Goal: Register for event/course

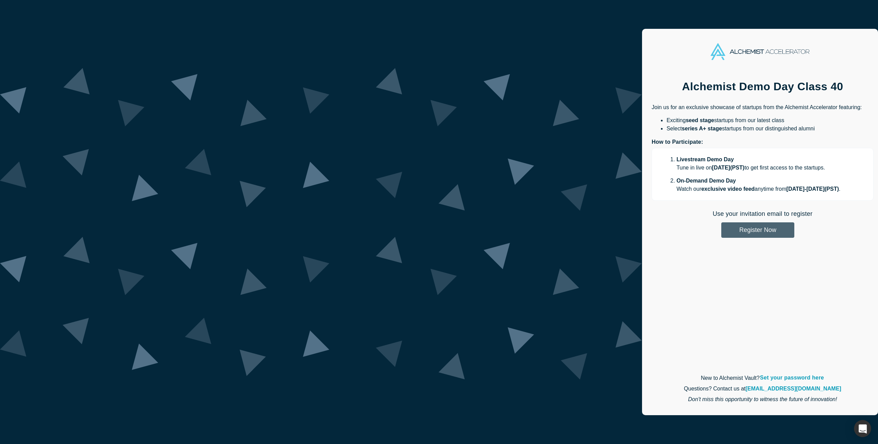
click at [722, 228] on button "Register Now" at bounding box center [758, 229] width 73 height 15
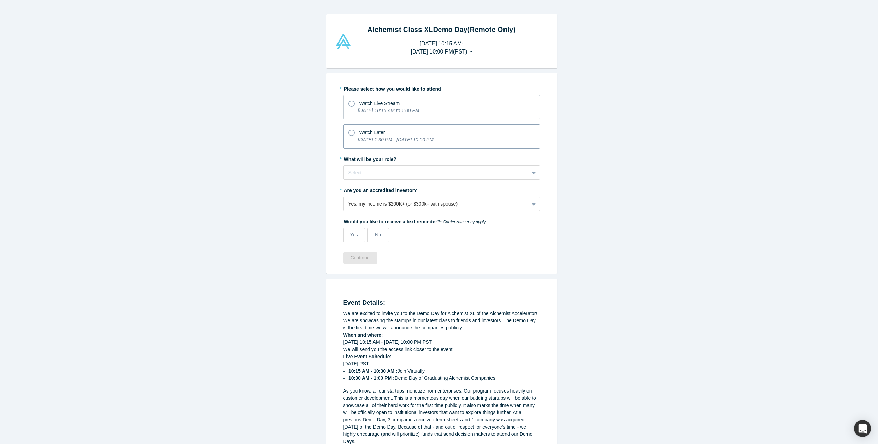
click at [369, 131] on span "Watch Later" at bounding box center [373, 132] width 26 height 5
click at [0, 0] on input "Watch Later [DATE] 1:30 PM - [DATE] 10:00 PM" at bounding box center [0, 0] width 0 height 0
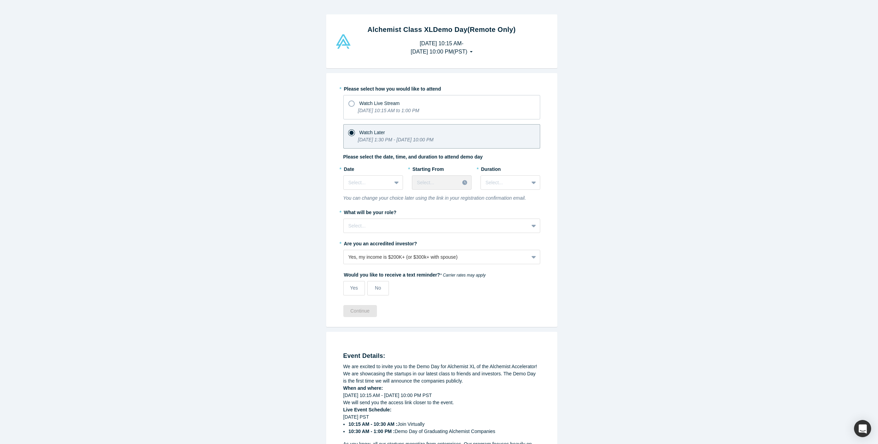
click at [618, 26] on div "Alchemist Class XL Demo Day (Remote Only) [DATE] 10:15 AM - [DATE] 10:00 PM ( P…" at bounding box center [442, 41] width 884 height 54
click at [653, 28] on div "Alchemist Class XL Demo Day (Remote Only) [DATE] 10:15 AM - [DATE] 10:00 PM ( P…" at bounding box center [442, 41] width 884 height 54
click at [374, 191] on div "* Date Select..." at bounding box center [373, 178] width 60 height 31
click at [373, 179] on div at bounding box center [368, 182] width 38 height 9
click at [356, 225] on div "[DATE]" at bounding box center [373, 225] width 60 height 13
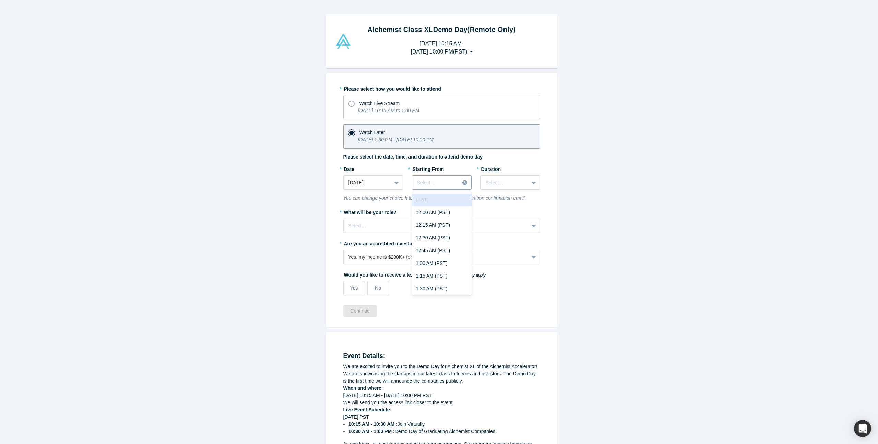
click at [440, 181] on div at bounding box center [436, 182] width 38 height 9
drag, startPoint x: 437, startPoint y: 198, endPoint x: 444, endPoint y: 197, distance: 6.9
click at [437, 198] on div "3:00 PM (PST)" at bounding box center [442, 194] width 60 height 13
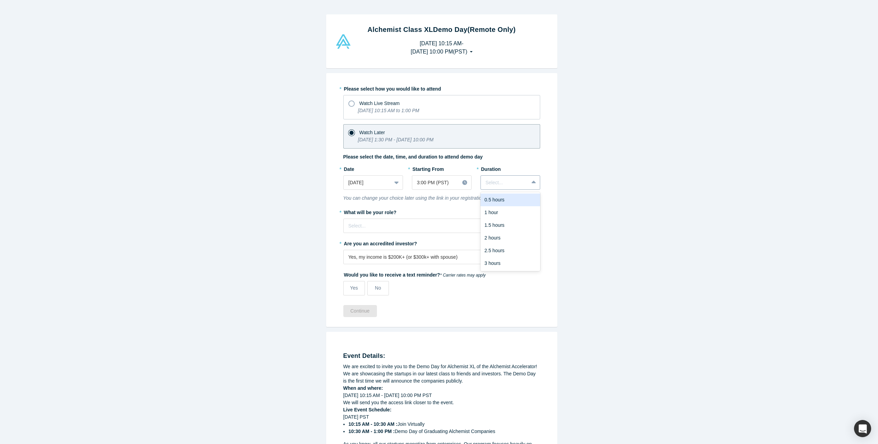
click at [517, 177] on div "Select..." at bounding box center [505, 182] width 48 height 11
click at [505, 262] on div "3 hours" at bounding box center [511, 263] width 60 height 13
click at [491, 227] on div at bounding box center [436, 226] width 175 height 9
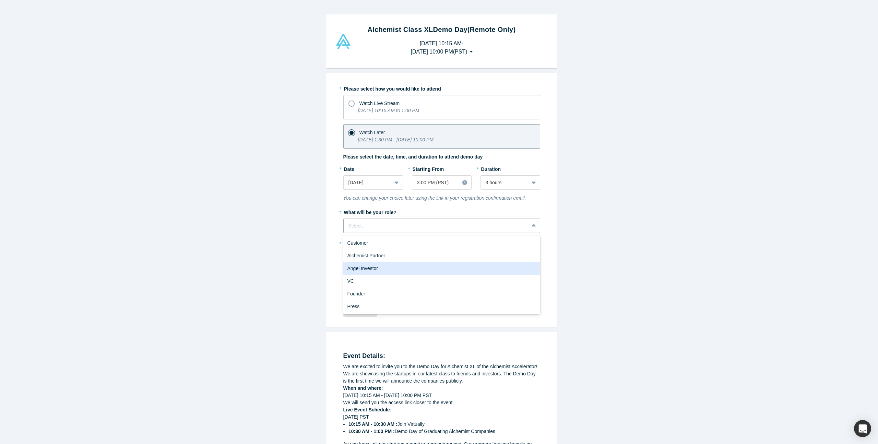
click at [469, 266] on div "Angel Investor" at bounding box center [441, 268] width 197 height 13
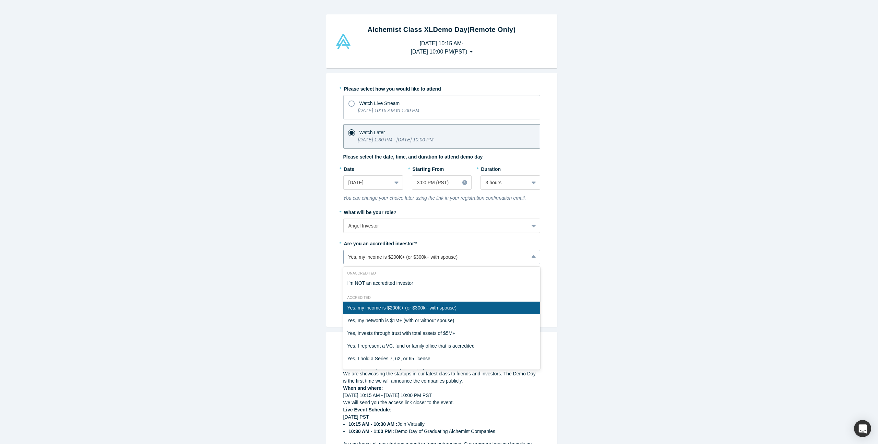
click at [429, 260] on div "Yes, my income is $200K+ (or $300k+ with spouse)" at bounding box center [436, 257] width 175 height 7
click at [422, 310] on div "Yes, my income is $200K+ (or $300k+ with spouse)" at bounding box center [441, 308] width 197 height 13
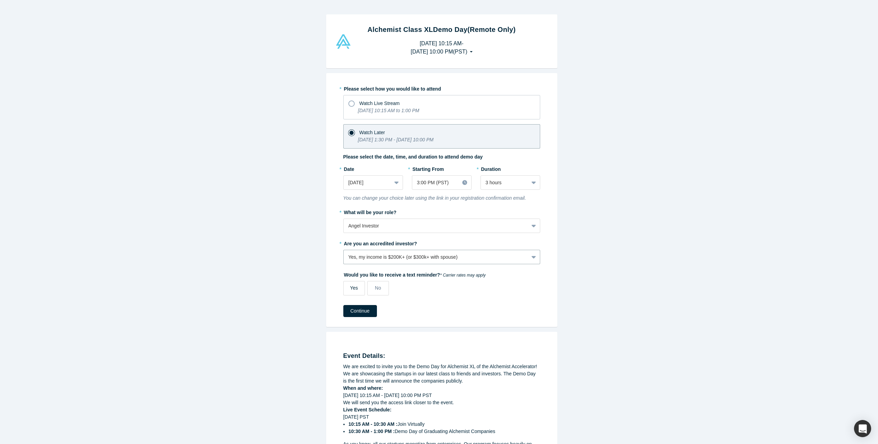
click at [356, 290] on label "Yes" at bounding box center [354, 288] width 22 height 14
click at [0, 0] on input "Yes" at bounding box center [0, 0] width 0 height 0
select select "US"
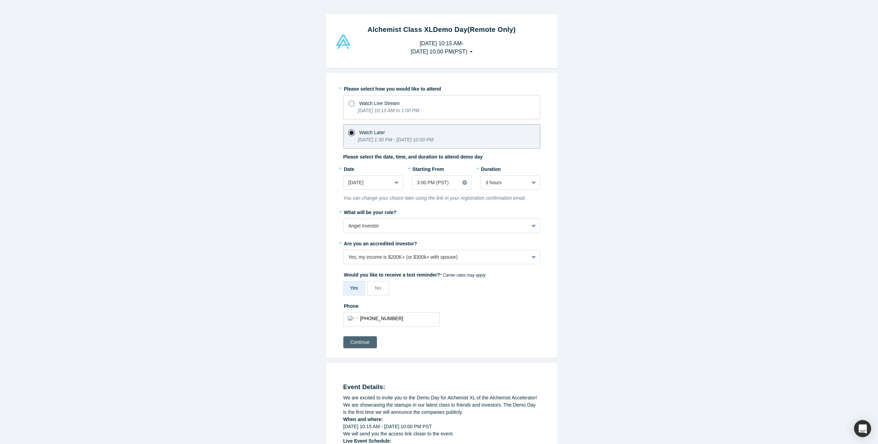
click at [363, 343] on button "Continue" at bounding box center [360, 342] width 34 height 12
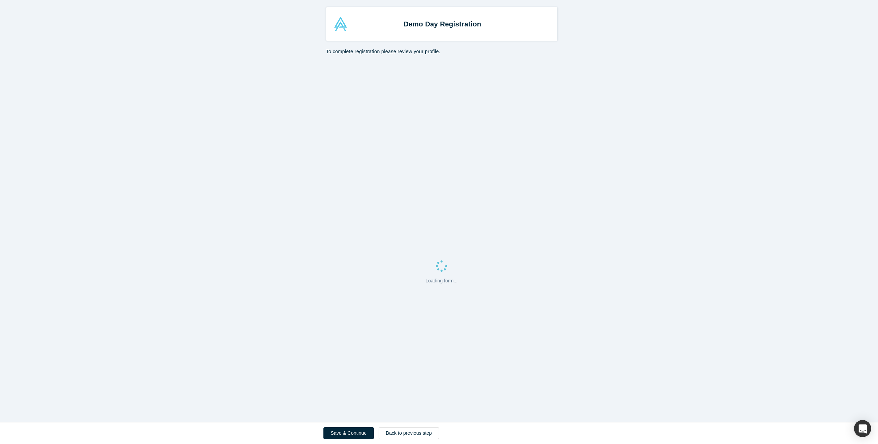
select select "US"
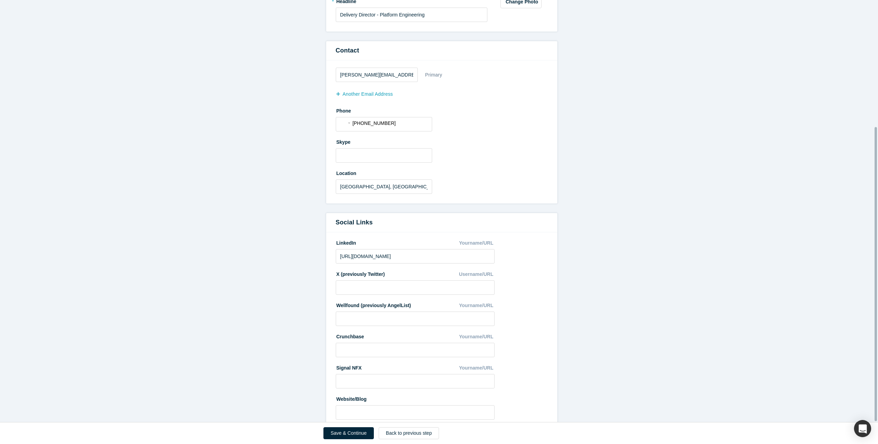
scroll to position [182, 0]
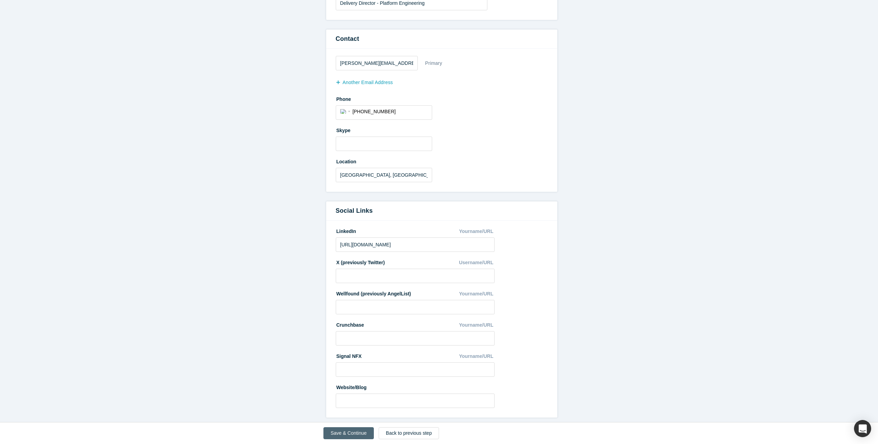
click at [351, 433] on button "Save & Continue" at bounding box center [349, 433] width 50 height 12
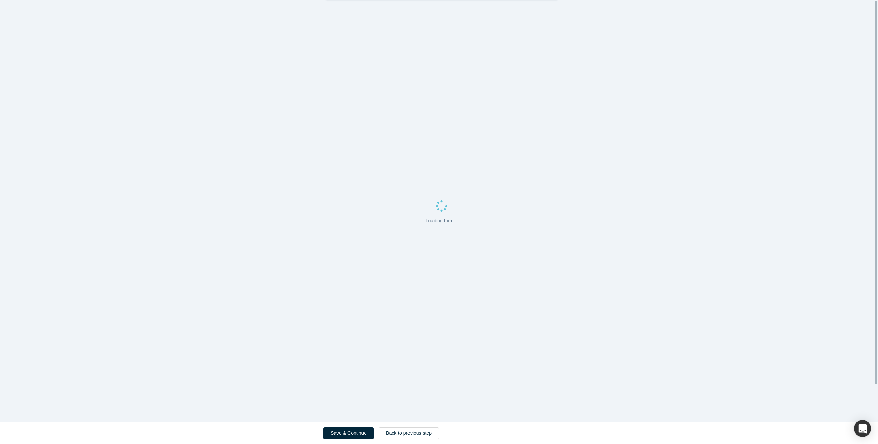
scroll to position [0, 0]
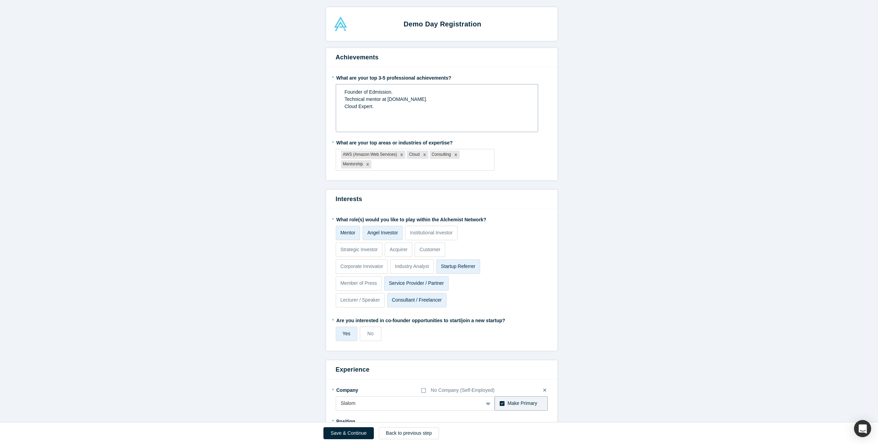
click at [374, 92] on span "Founder of Edmission." at bounding box center [369, 91] width 48 height 5
click at [403, 90] on div "Founder of Edmission." at bounding box center [437, 92] width 185 height 7
click at [373, 91] on span "Founder of Edmission." at bounding box center [369, 91] width 48 height 5
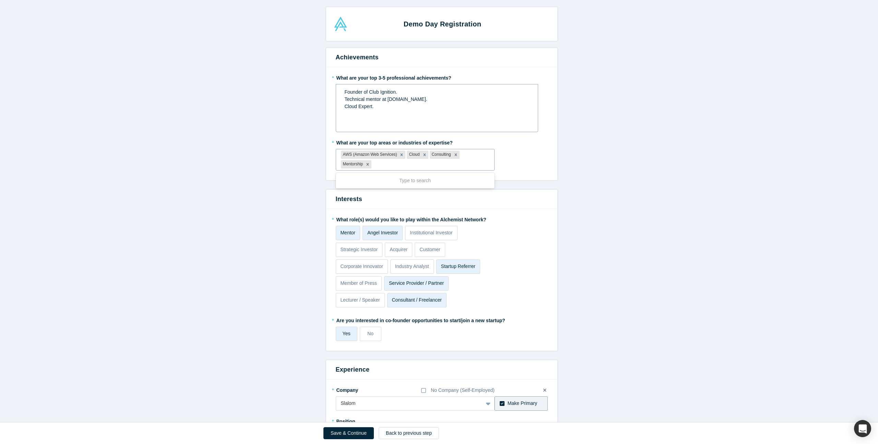
click at [383, 165] on div at bounding box center [431, 164] width 117 height 9
type input "f"
type input "mobile"
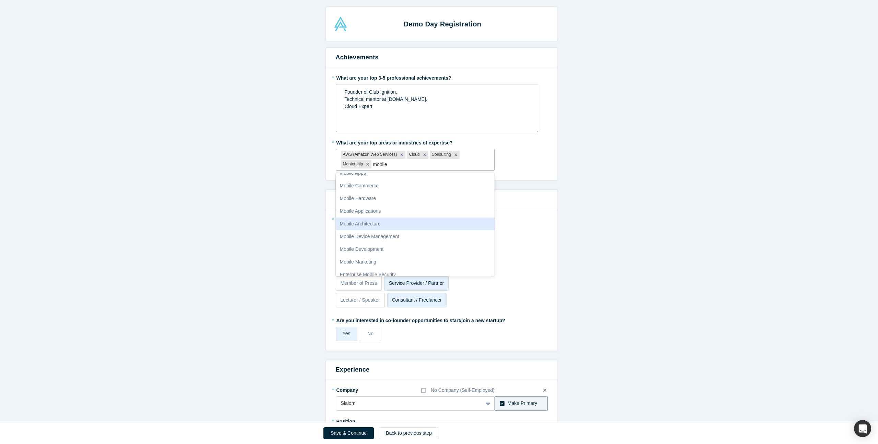
scroll to position [27, 0]
click at [360, 244] on div "Mobile Development" at bounding box center [415, 242] width 159 height 13
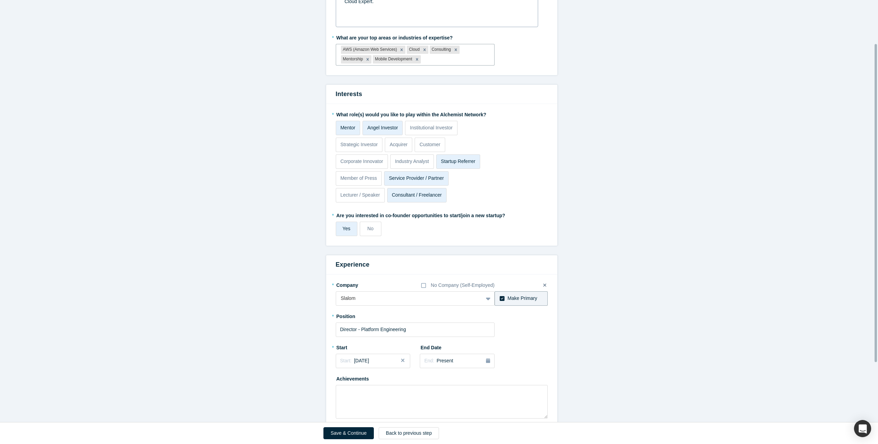
scroll to position [137, 0]
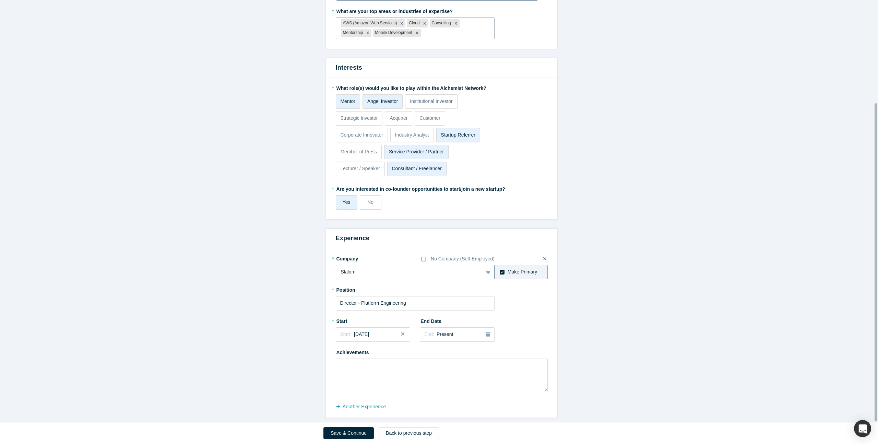
click at [374, 269] on div at bounding box center [410, 272] width 138 height 9
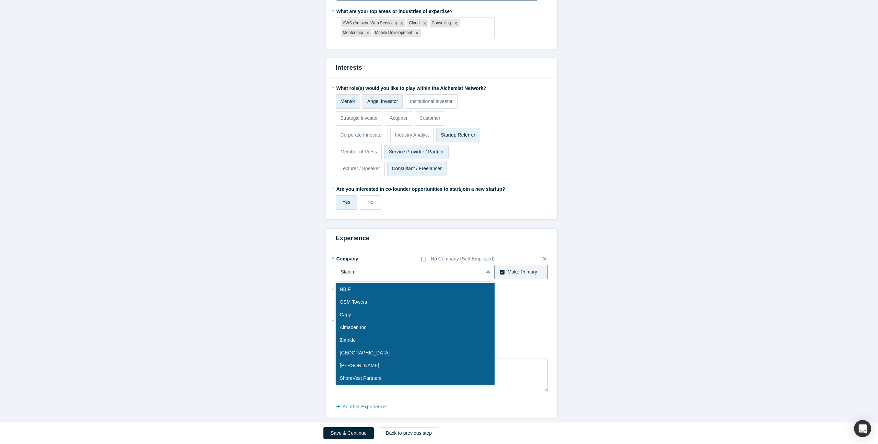
click at [388, 268] on div at bounding box center [410, 272] width 138 height 9
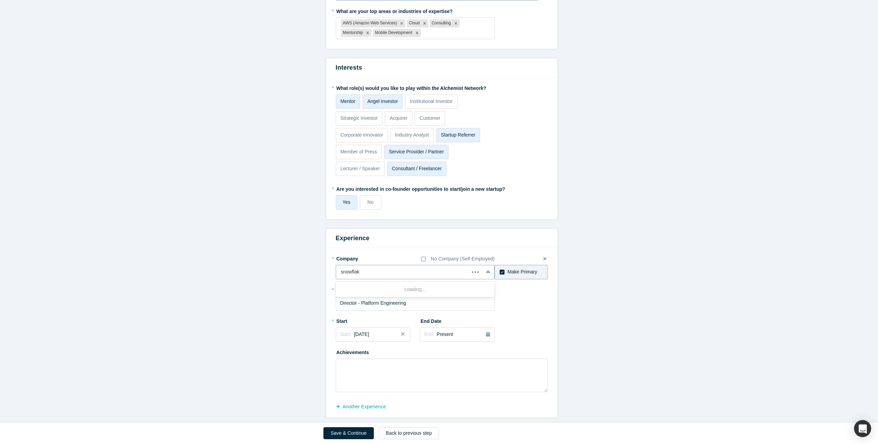
type input "snowflake"
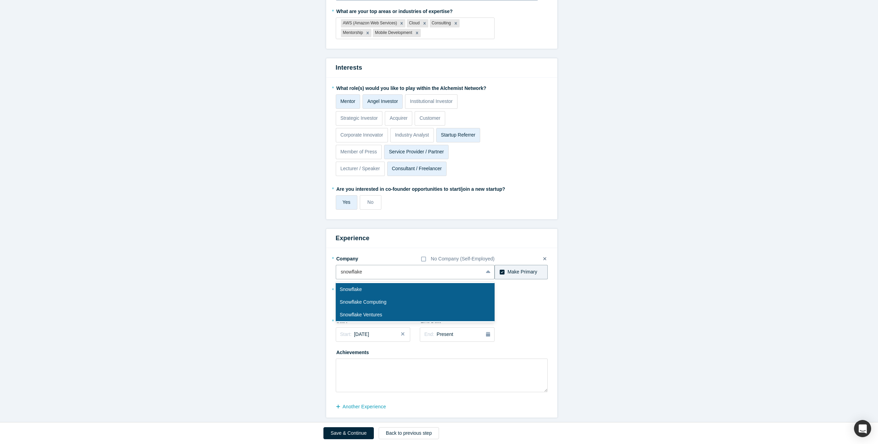
click at [364, 286] on div "Snowflake" at bounding box center [415, 289] width 159 height 13
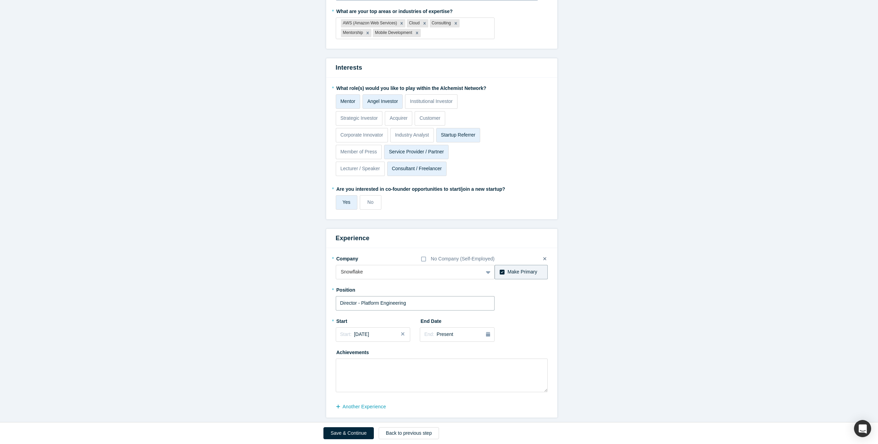
click at [416, 301] on input "Director - Platform Engineering" at bounding box center [415, 303] width 159 height 14
drag, startPoint x: 425, startPoint y: 300, endPoint x: 328, endPoint y: 299, distance: 97.5
click at [328, 299] on div "* Company No Company (Self-Employed) Snowflake To pick up a draggable item, pre…" at bounding box center [441, 333] width 231 height 170
type input "Consulting Manager"
click at [360, 331] on span "[DATE]" at bounding box center [361, 333] width 15 height 5
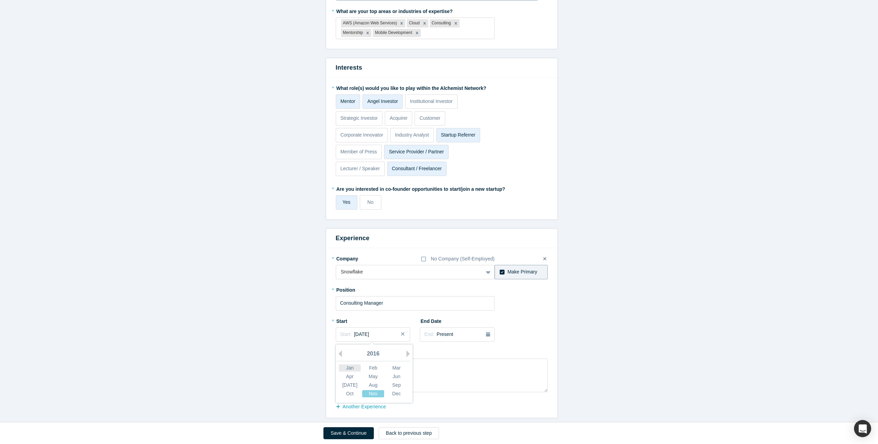
click at [348, 364] on div "Jan" at bounding box center [350, 367] width 22 height 7
click at [369, 331] on span "[DATE]" at bounding box center [361, 333] width 15 height 5
click at [373, 350] on div "2016" at bounding box center [373, 354] width 75 height 14
click at [407, 350] on button "Next Year" at bounding box center [410, 353] width 7 height 7
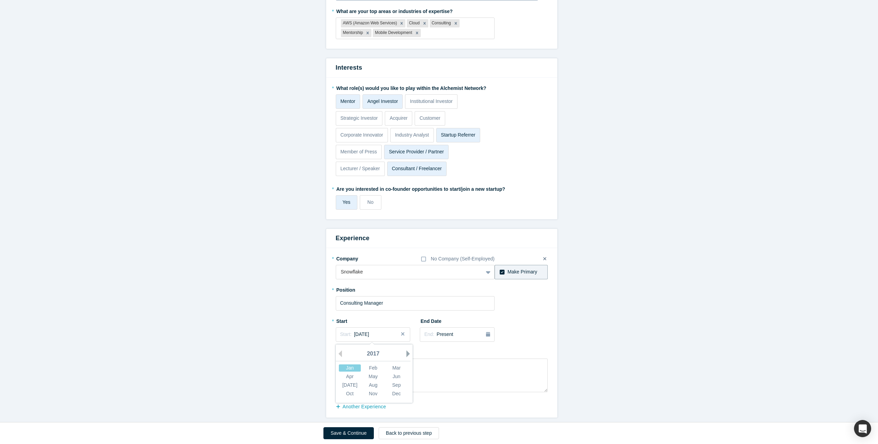
click at [407, 350] on button "Next Year" at bounding box center [410, 353] width 7 height 7
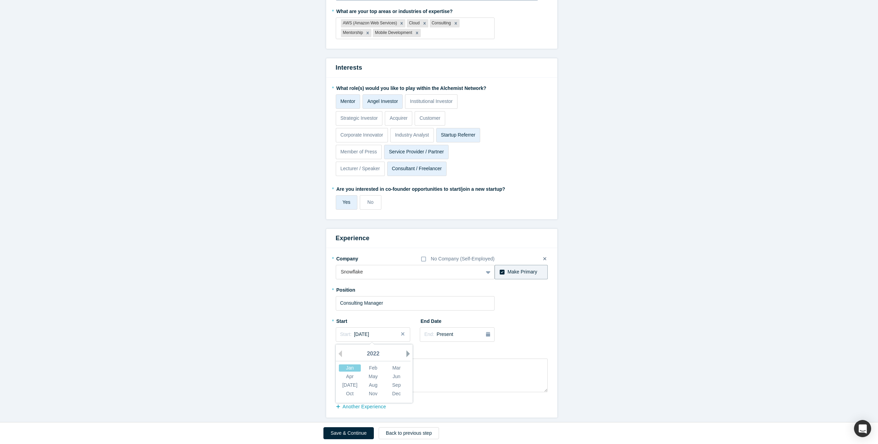
click at [407, 350] on button "Next Year" at bounding box center [410, 353] width 7 height 7
click at [372, 347] on div "2025" at bounding box center [373, 354] width 75 height 14
click at [352, 364] on div "Jan" at bounding box center [350, 367] width 22 height 7
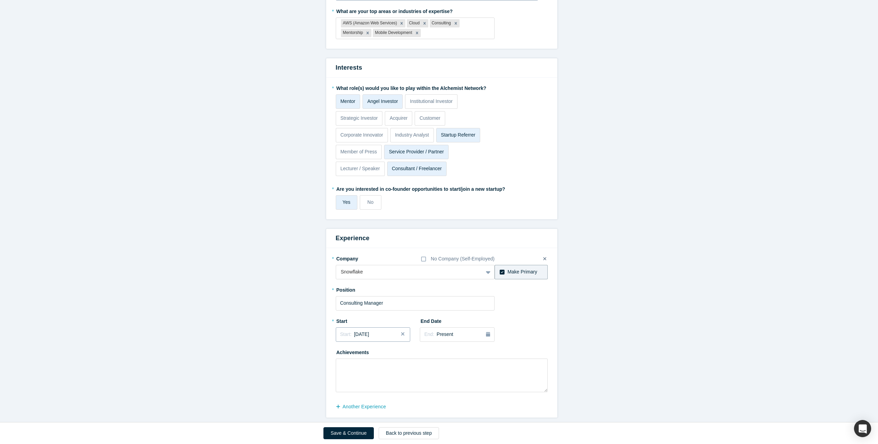
click at [369, 331] on span "[DATE]" at bounding box center [361, 333] width 15 height 5
click at [350, 364] on div "Jan" at bounding box center [350, 367] width 22 height 7
click at [370, 332] on div "Start: [DATE]" at bounding box center [354, 334] width 29 height 7
click at [373, 364] on div "Feb" at bounding box center [373, 367] width 22 height 7
click at [369, 332] on span "[DATE]" at bounding box center [361, 333] width 15 height 5
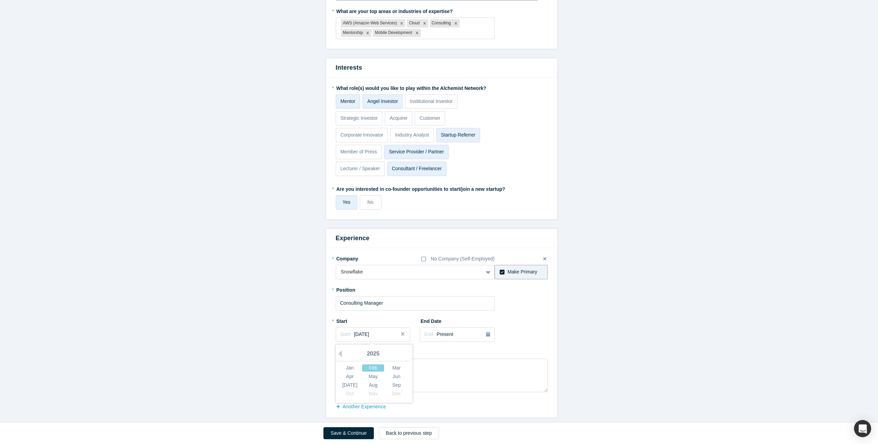
click at [428, 349] on div "Achievements" at bounding box center [442, 370] width 212 height 46
click at [362, 431] on button "Save & Continue" at bounding box center [349, 433] width 50 height 12
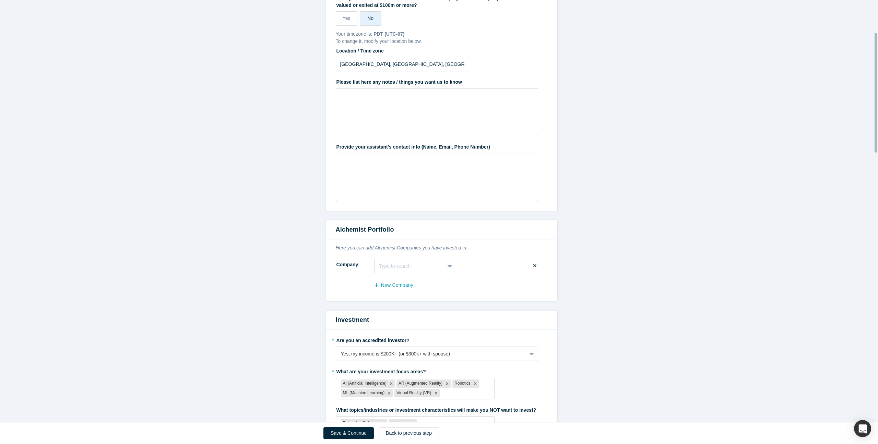
scroll to position [118, 0]
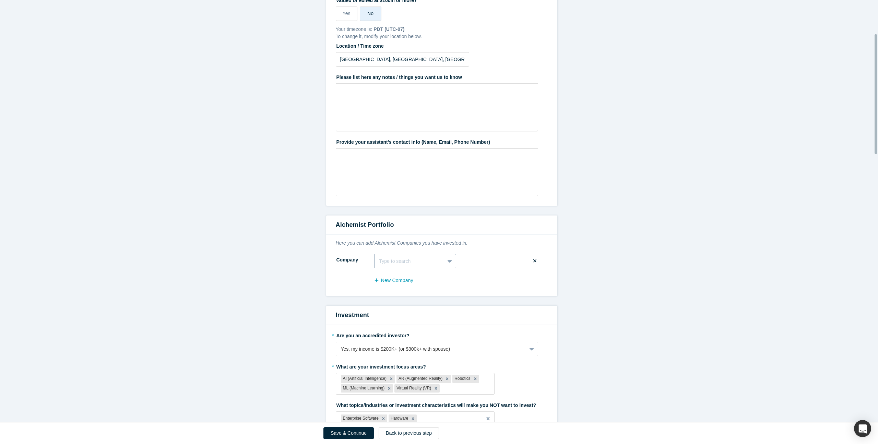
click at [409, 261] on div at bounding box center [410, 261] width 60 height 9
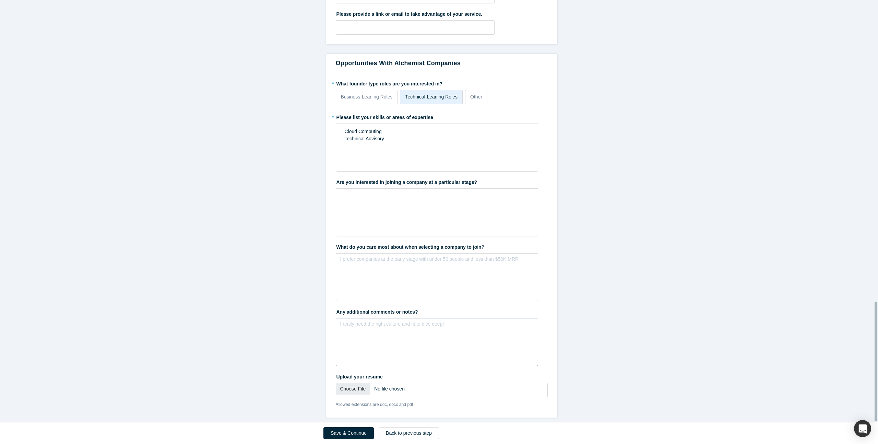
scroll to position [1063, 0]
click at [350, 432] on button "Save & Continue" at bounding box center [349, 433] width 50 height 12
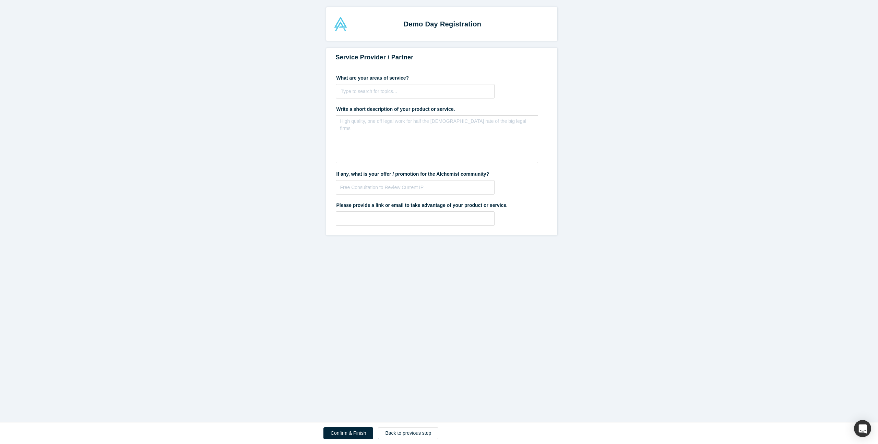
scroll to position [0, 0]
click at [343, 437] on button "Confirm & Finish" at bounding box center [349, 433] width 50 height 12
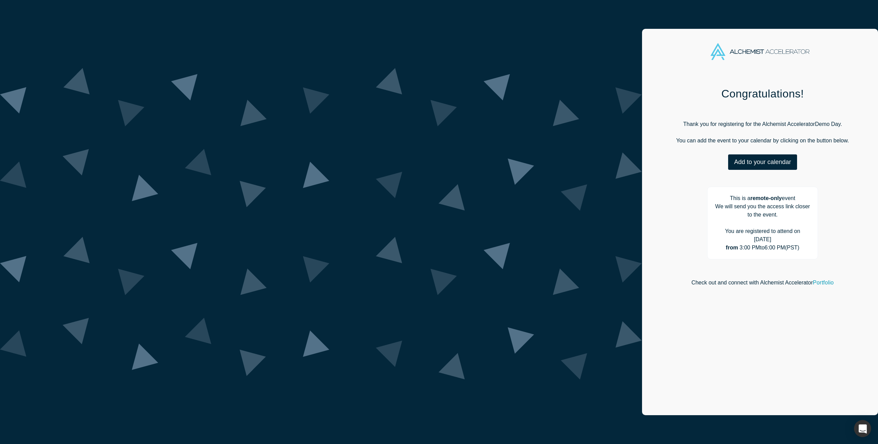
click at [642, 284] on div "Congratulations! Thank you for registering for the Alchemist Accelerator Demo D…" at bounding box center [762, 248] width 241 height 343
click at [642, 221] on div "Congratulations! Thank you for registering for the Alchemist Accelerator Demo D…" at bounding box center [762, 248] width 241 height 343
click at [642, 159] on div "Congratulations! Thank you for registering for the Alchemist Accelerator Demo D…" at bounding box center [762, 248] width 241 height 343
click at [642, 177] on div "Congratulations! Thank you for registering for the Alchemist Accelerator Demo D…" at bounding box center [762, 248] width 241 height 343
click at [642, 173] on div "Congratulations! Thank you for registering for the Alchemist Accelerator Demo D…" at bounding box center [762, 248] width 241 height 343
